Goal: Task Accomplishment & Management: Complete application form

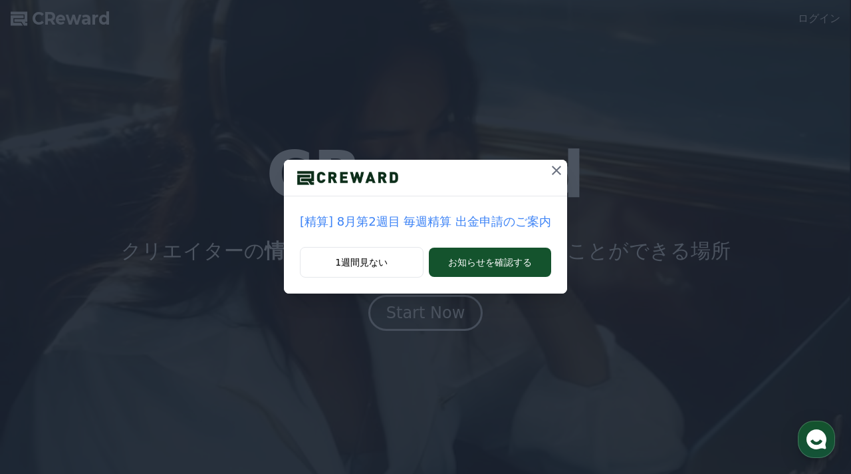
click at [556, 175] on icon at bounding box center [557, 170] width 16 height 16
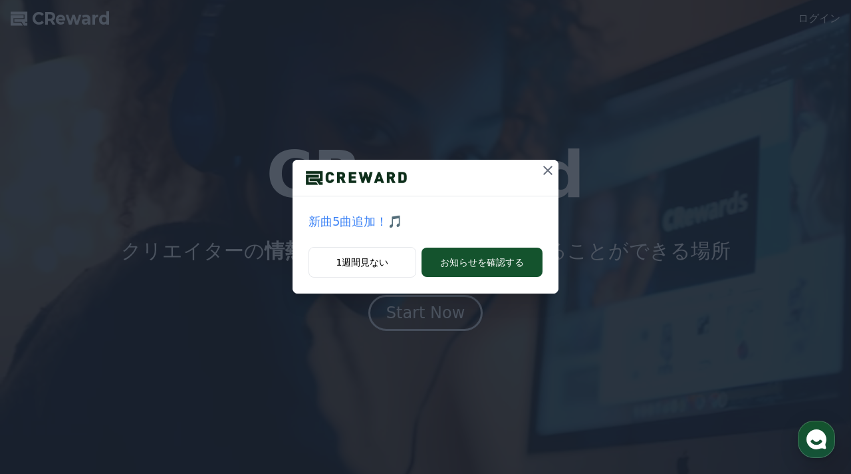
click at [545, 173] on icon at bounding box center [548, 170] width 16 height 16
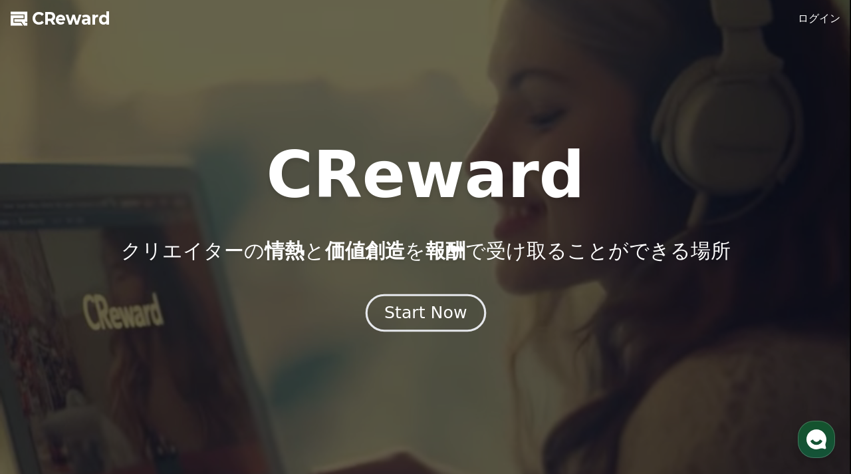
click at [425, 322] on div "Start Now" at bounding box center [425, 312] width 82 height 23
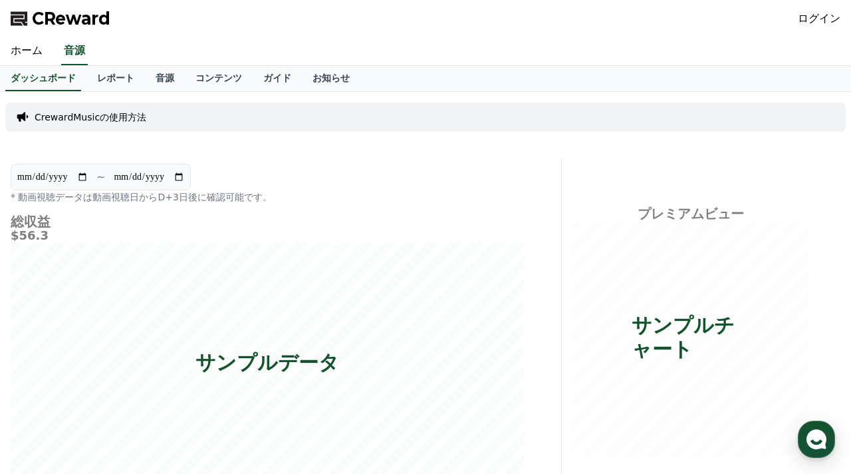
click at [811, 28] on div "ログイン" at bounding box center [819, 18] width 43 height 21
click at [813, 15] on link "ログイン" at bounding box center [819, 19] width 43 height 16
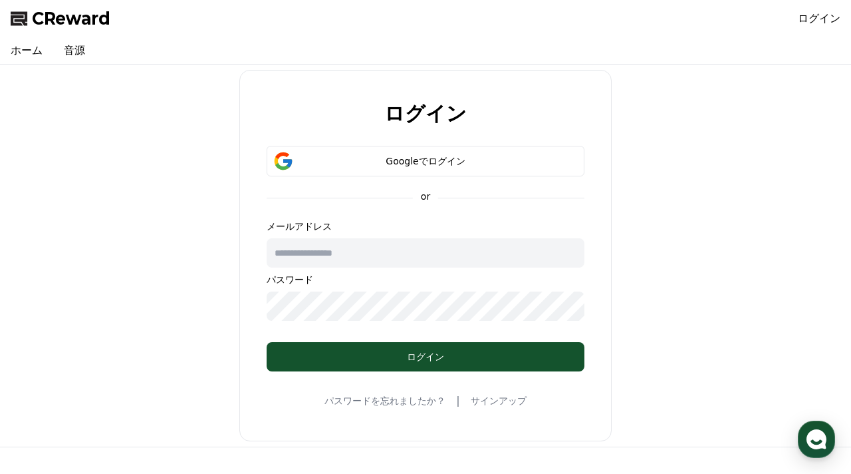
click at [812, 19] on link "ログイン" at bounding box center [819, 19] width 43 height 16
click at [435, 162] on div "Googleでログイン" at bounding box center [425, 160] width 279 height 13
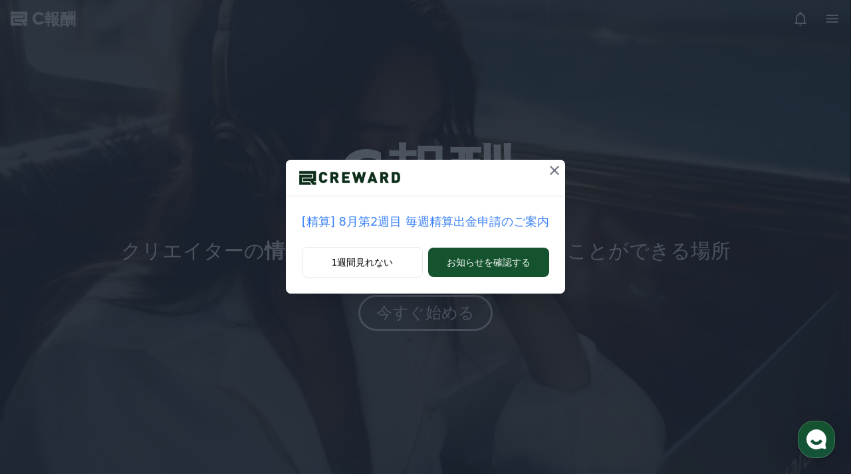
click at [555, 171] on icon at bounding box center [555, 170] width 16 height 16
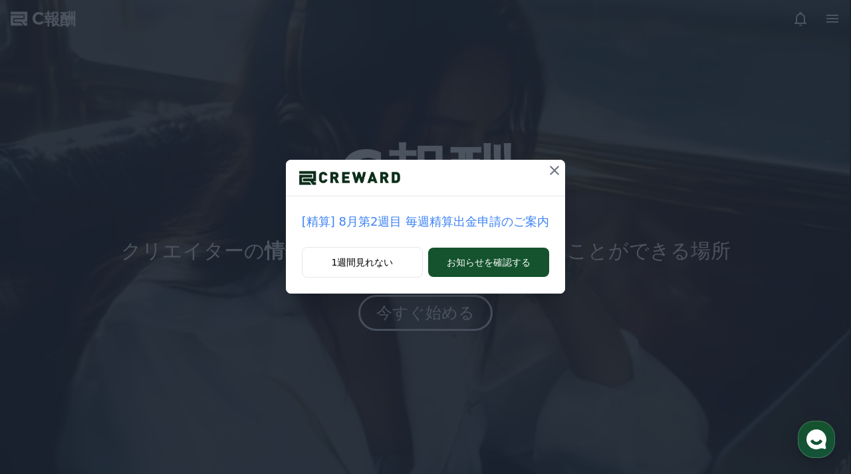
click at [551, 172] on icon at bounding box center [554, 170] width 9 height 9
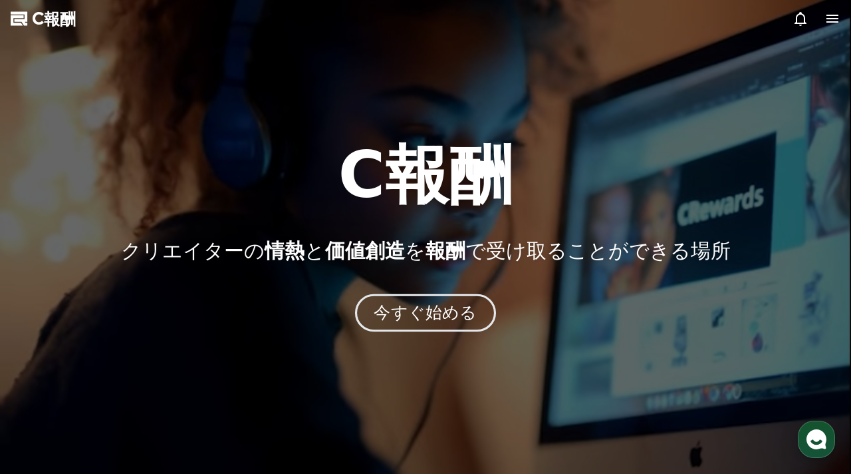
click at [452, 309] on font "今すぐ始める" at bounding box center [425, 312] width 103 height 19
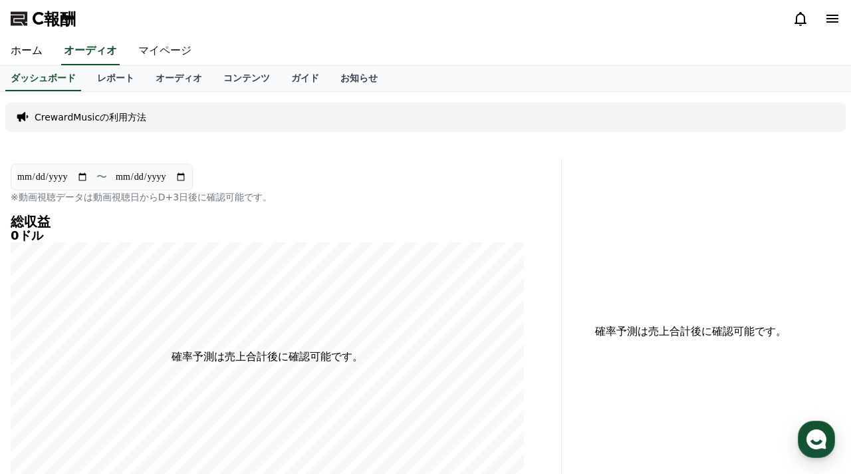
click at [164, 51] on font "マイページ" at bounding box center [164, 50] width 53 height 13
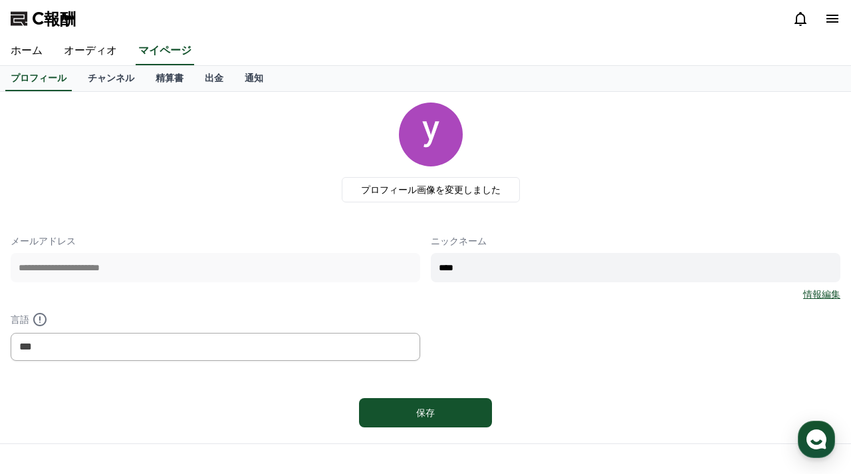
click at [483, 271] on input "****" at bounding box center [636, 267] width 410 height 29
type input "*"
type input "****"
click at [115, 80] on font "チャンネル" at bounding box center [111, 77] width 47 height 11
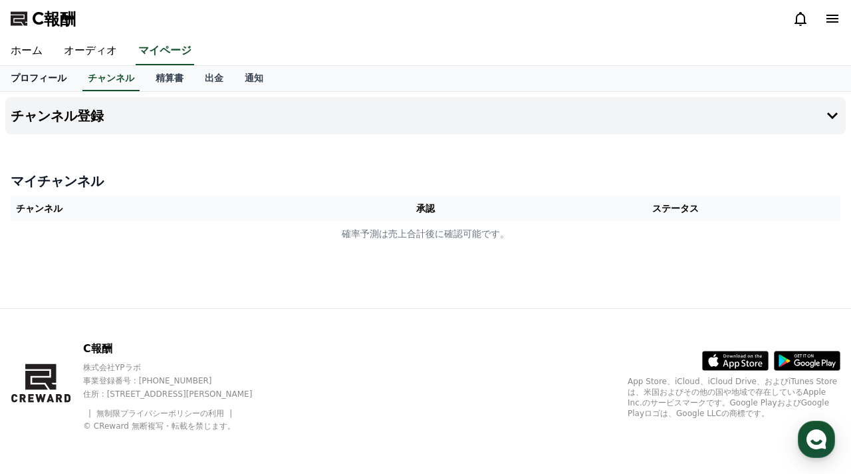
click at [55, 76] on font "プロフィール" at bounding box center [39, 77] width 56 height 11
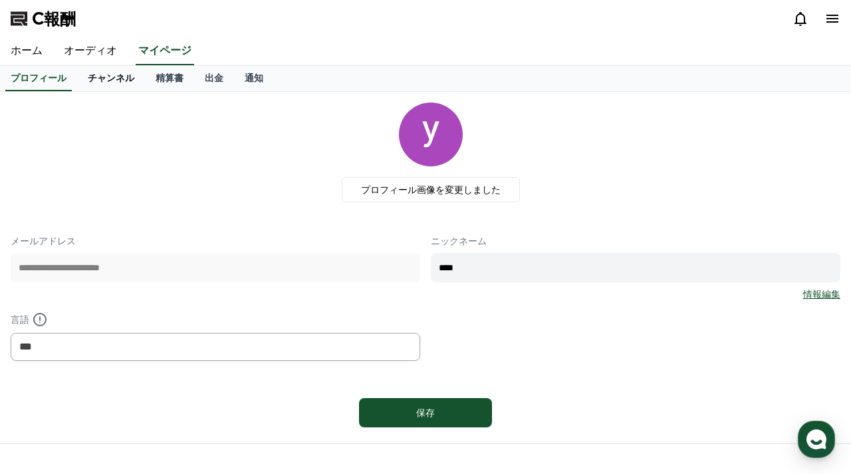
click at [105, 75] on font "チャンネル" at bounding box center [111, 77] width 47 height 11
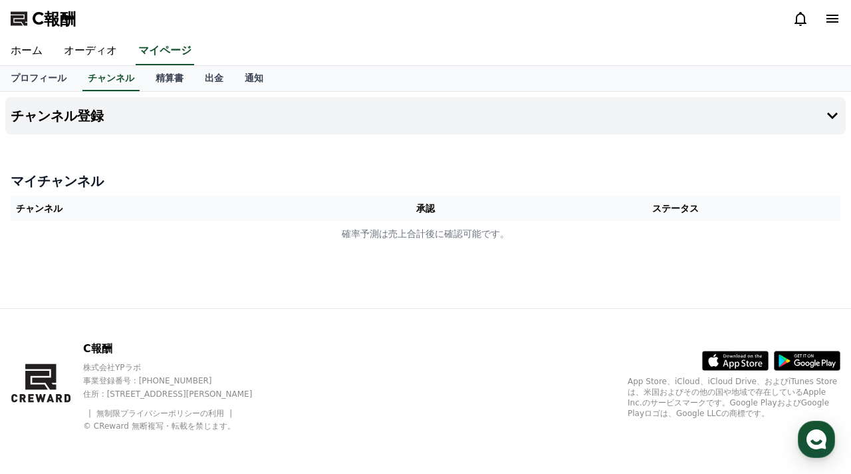
click at [101, 207] on th "チャンネル" at bounding box center [176, 208] width 331 height 25
click at [376, 209] on th "承認" at bounding box center [425, 208] width 169 height 25
click at [88, 118] on font "チャンネル登録" at bounding box center [57, 116] width 93 height 16
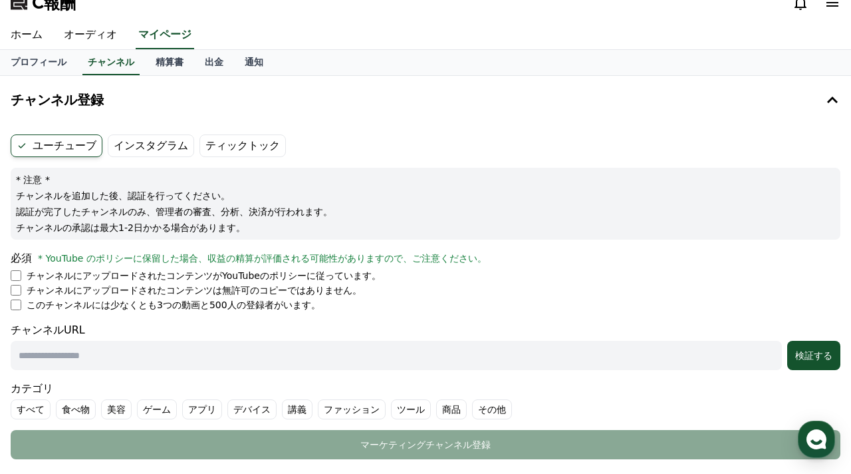
scroll to position [21, 0]
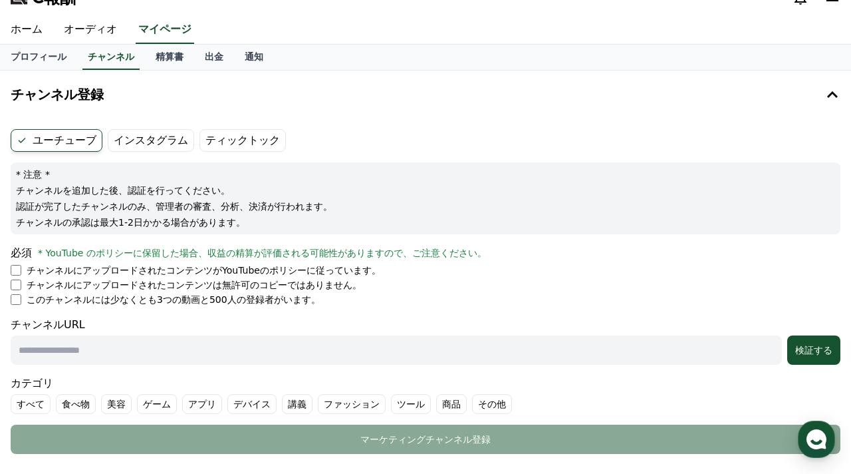
click at [169, 354] on input "text" at bounding box center [396, 349] width 771 height 29
paste input "**********"
type input "**********"
click at [261, 378] on font "カテゴリ" at bounding box center [426, 383] width 830 height 16
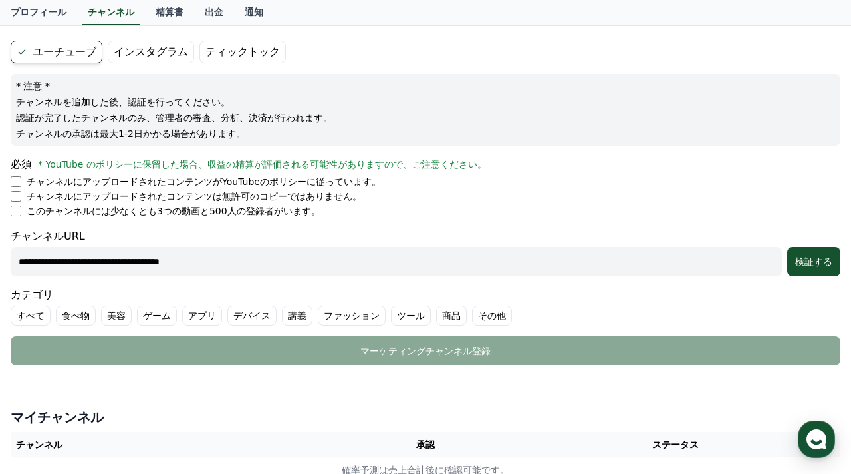
scroll to position [111, 0]
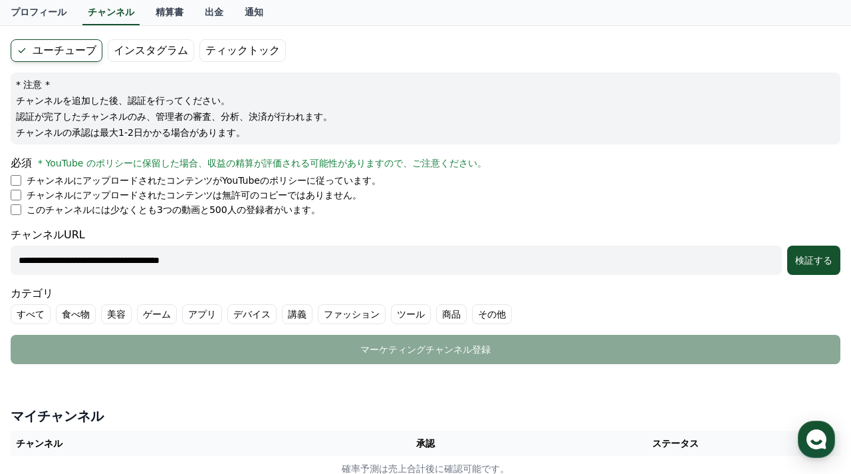
click at [495, 314] on font "その他" at bounding box center [492, 314] width 28 height 11
click at [801, 258] on font "検証する" at bounding box center [813, 260] width 37 height 11
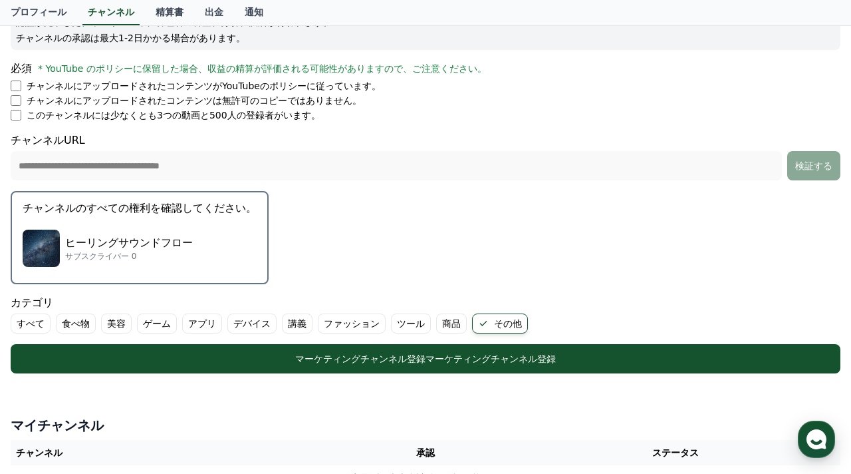
scroll to position [206, 0]
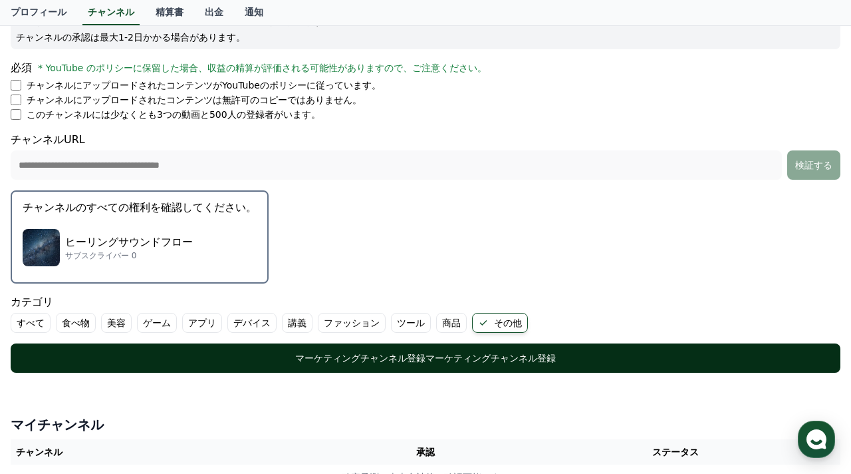
click at [487, 352] on font "マーケティングチャンネル登録" at bounding box center [491, 357] width 130 height 11
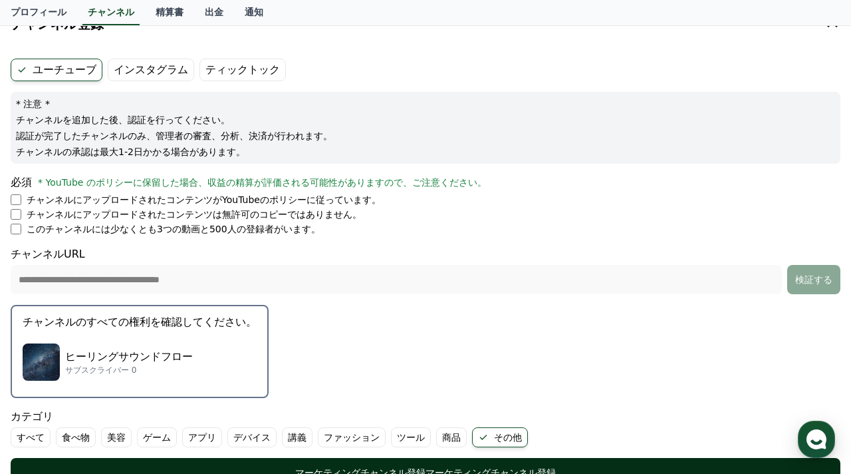
scroll to position [87, 0]
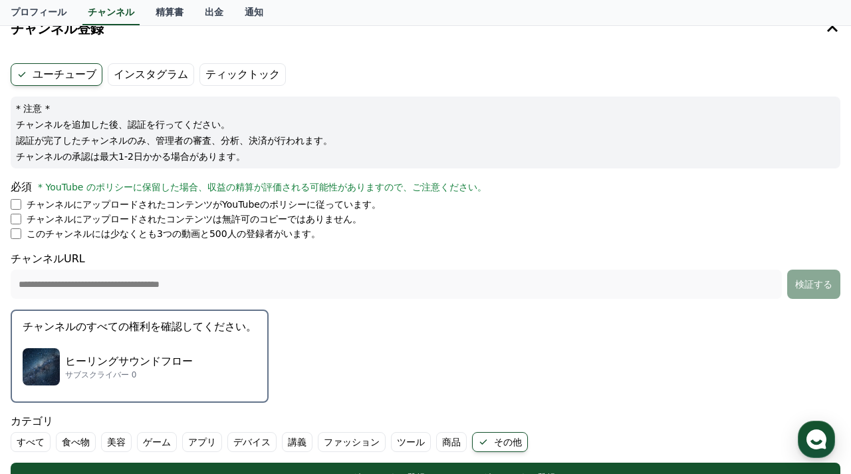
click at [163, 78] on font "インスタグラム" at bounding box center [151, 74] width 74 height 13
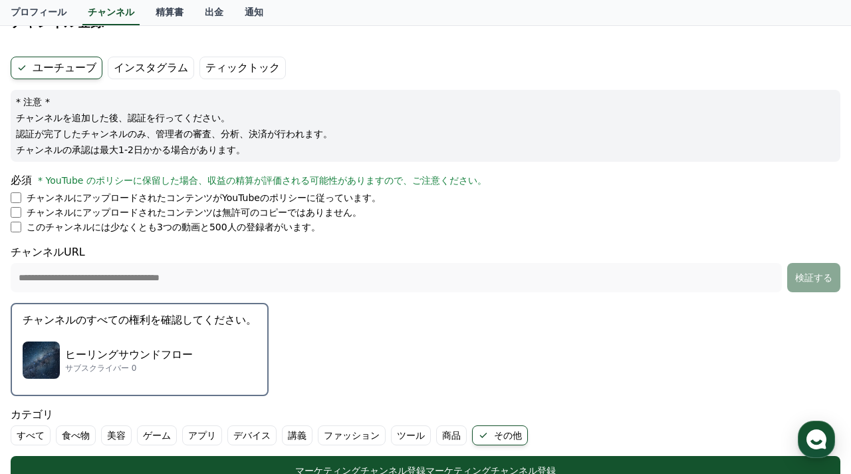
scroll to position [96, 0]
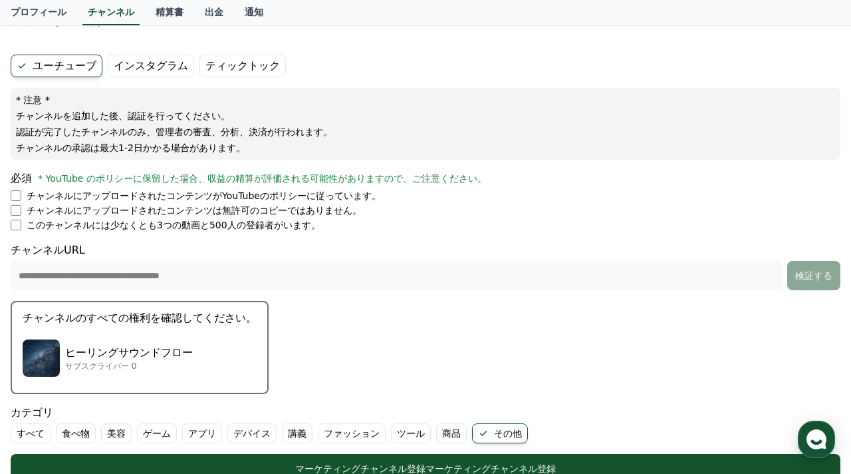
click at [145, 70] on font "インスタグラム" at bounding box center [151, 65] width 74 height 13
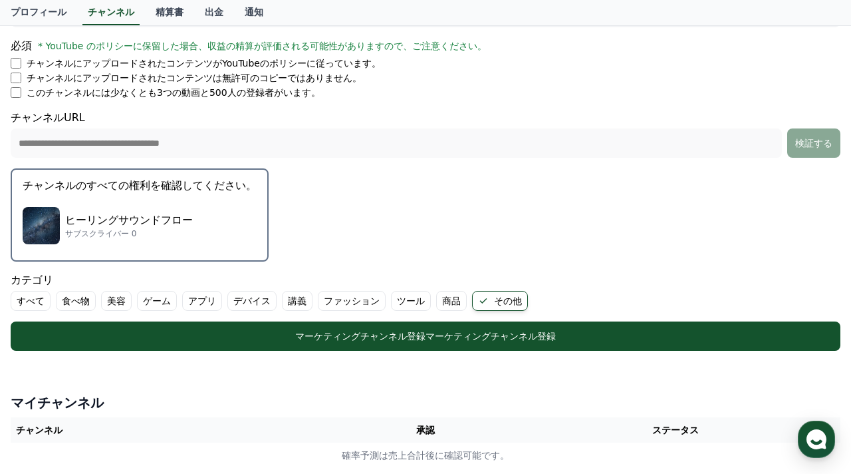
scroll to position [229, 0]
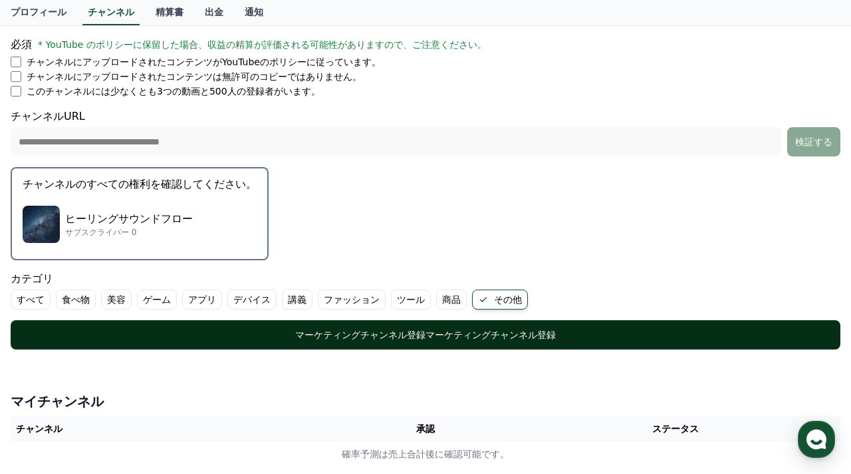
click at [424, 335] on font "マーケティングチャンネル登録" at bounding box center [360, 334] width 130 height 11
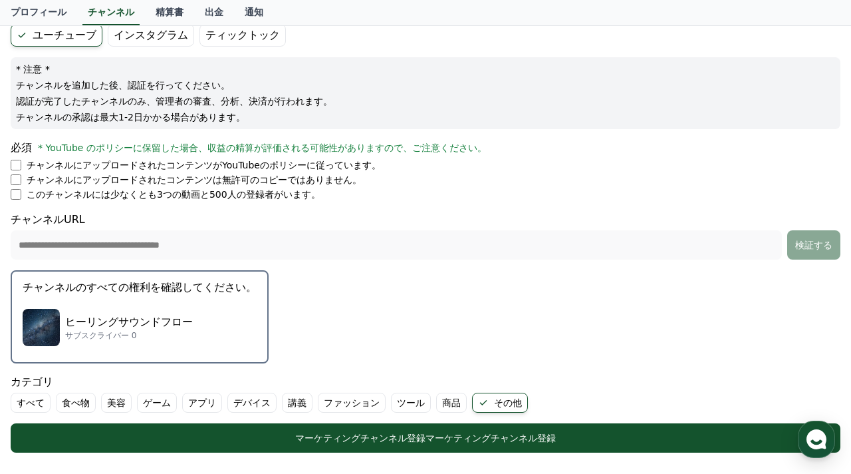
scroll to position [0, 0]
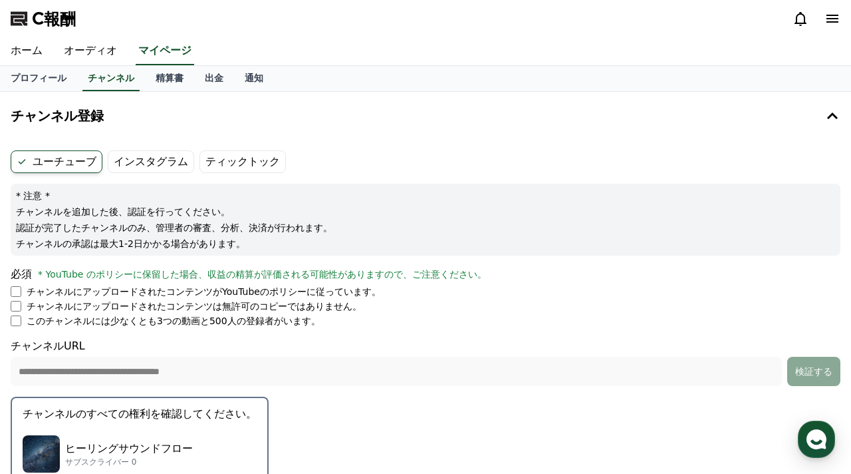
click at [41, 20] on font "C報酬" at bounding box center [54, 18] width 44 height 19
